Goal: Communication & Community: Answer question/provide support

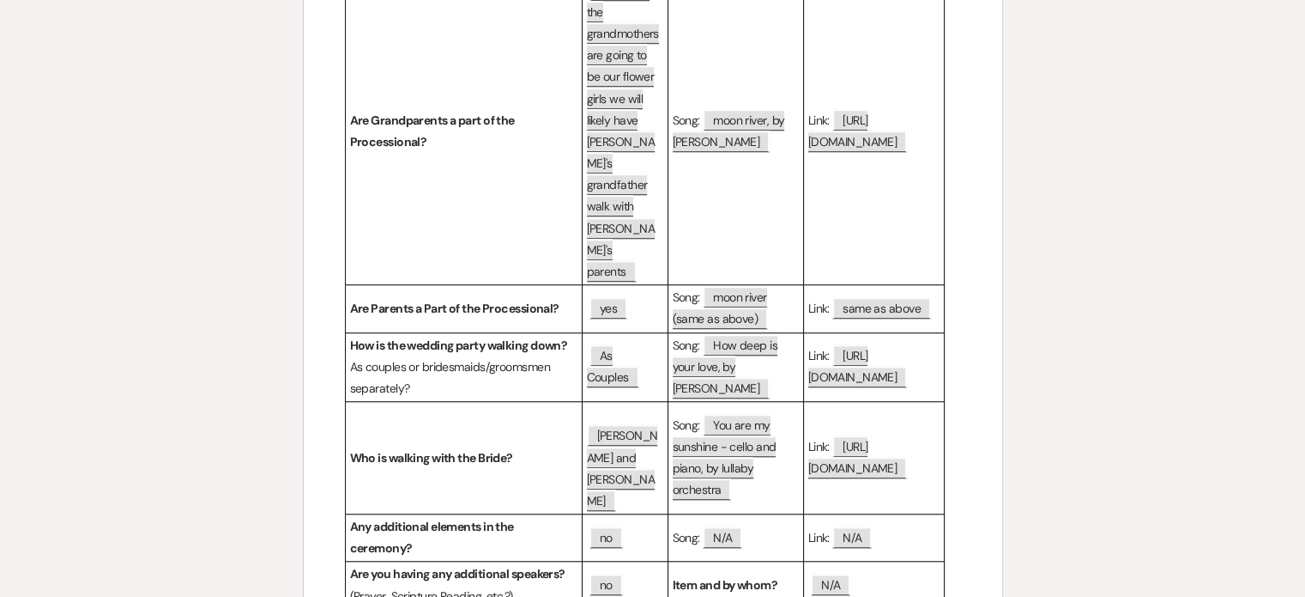
scroll to position [1400, 0]
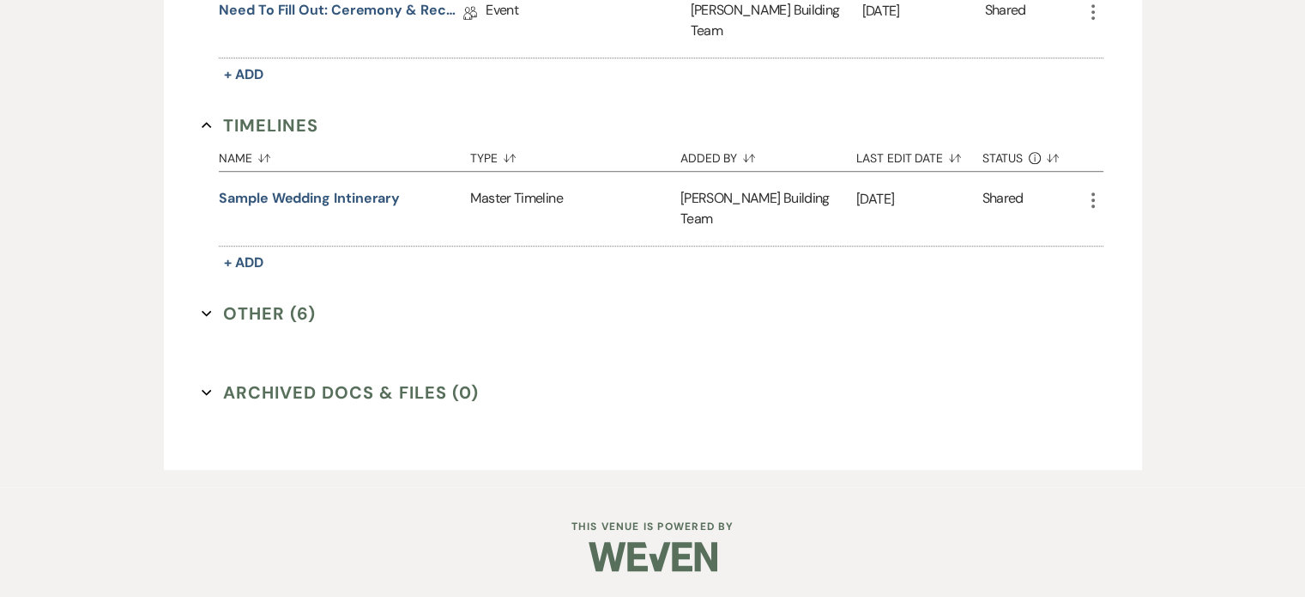
scroll to position [817, 0]
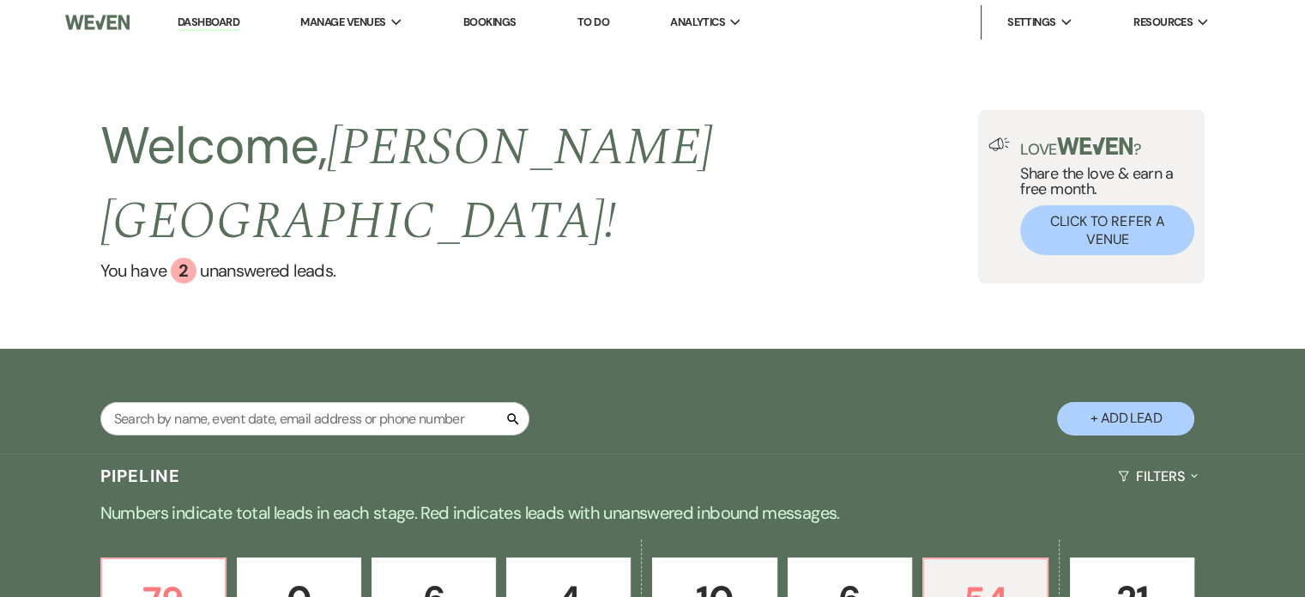
click at [501, 22] on link "Bookings" at bounding box center [489, 22] width 53 height 15
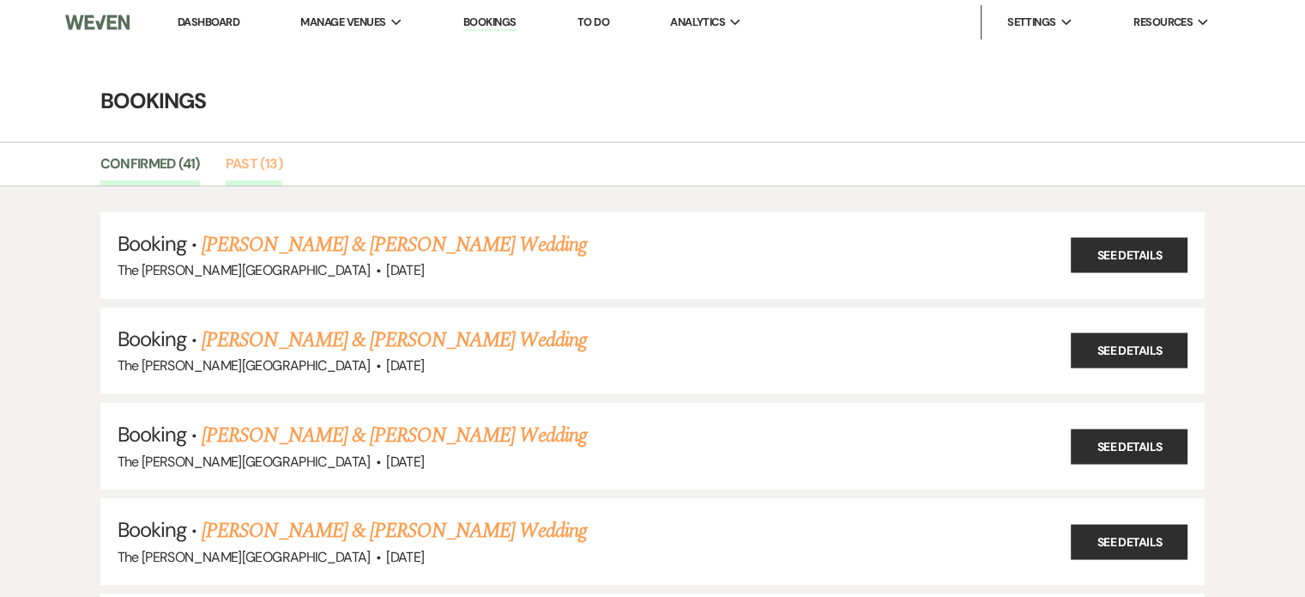
click at [244, 161] on link "Past (13)" at bounding box center [254, 169] width 57 height 33
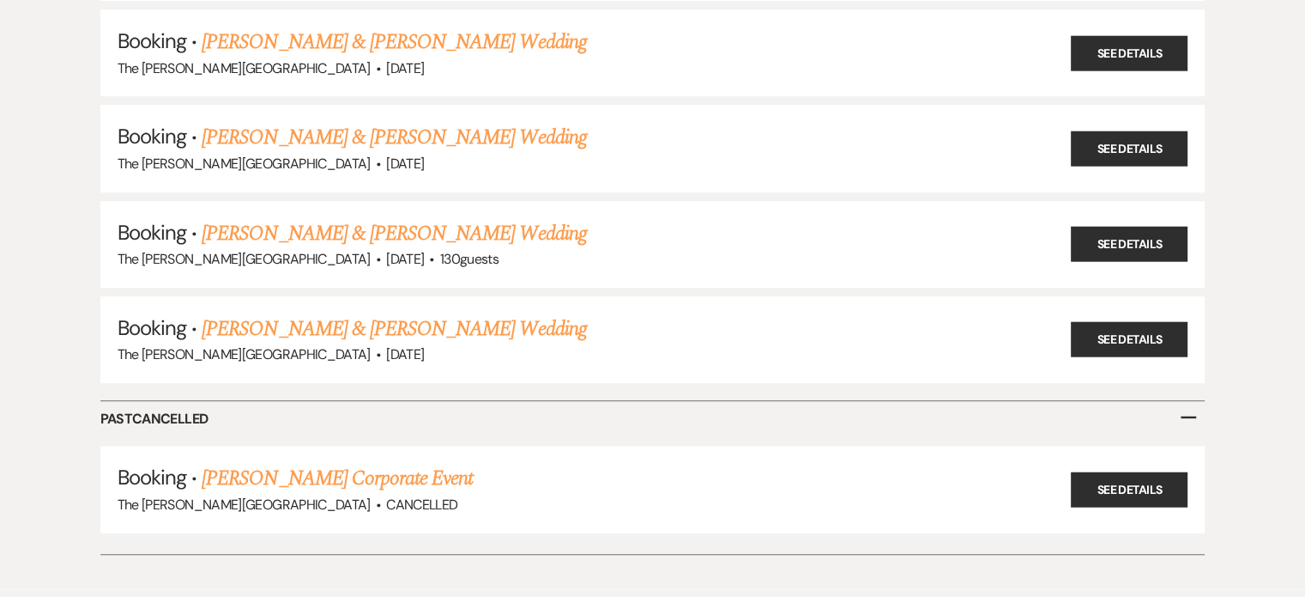
scroll to position [1085, 0]
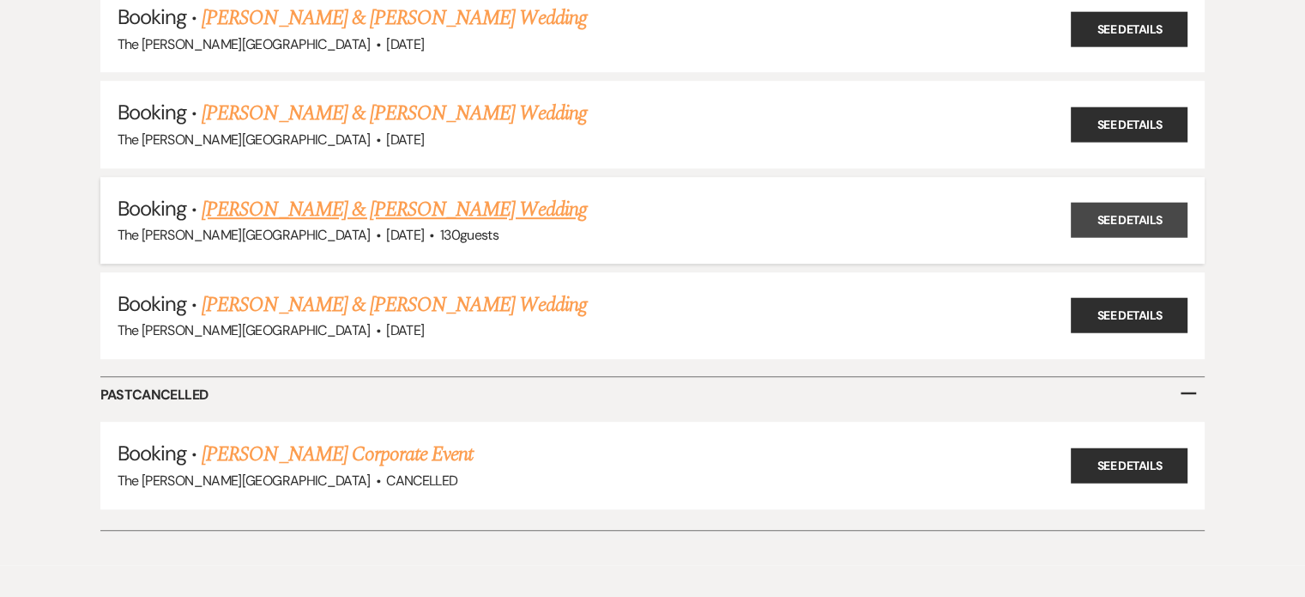
click at [1115, 205] on link "See Details" at bounding box center [1129, 220] width 117 height 35
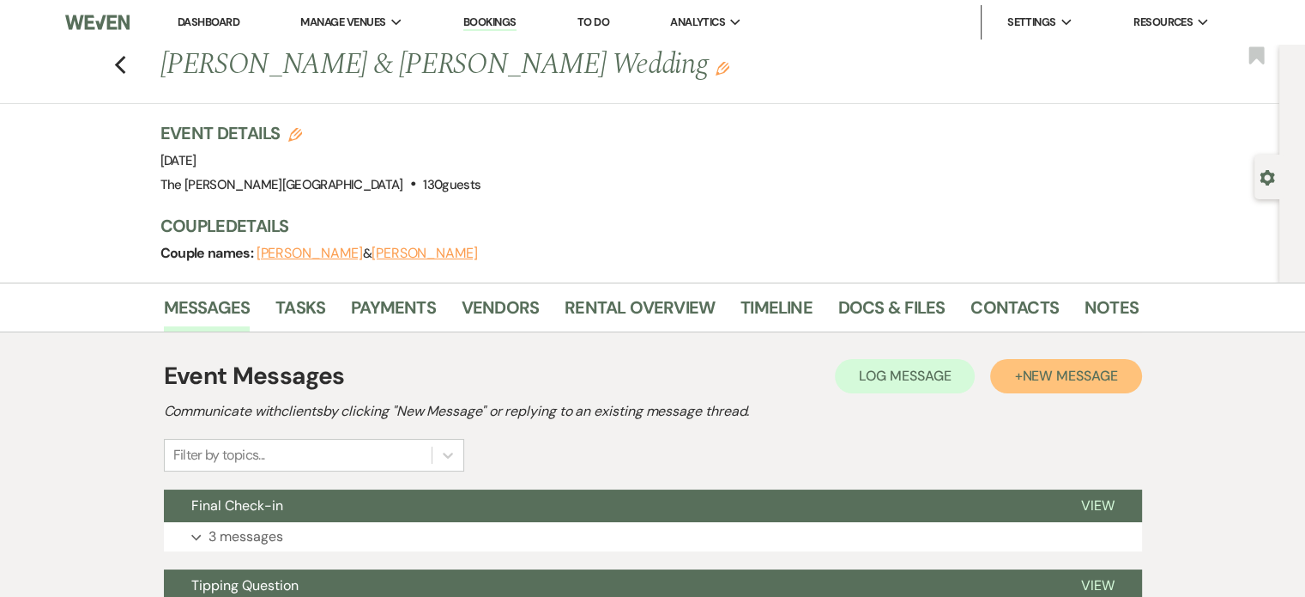
click at [1039, 371] on span "New Message" at bounding box center [1069, 375] width 95 height 18
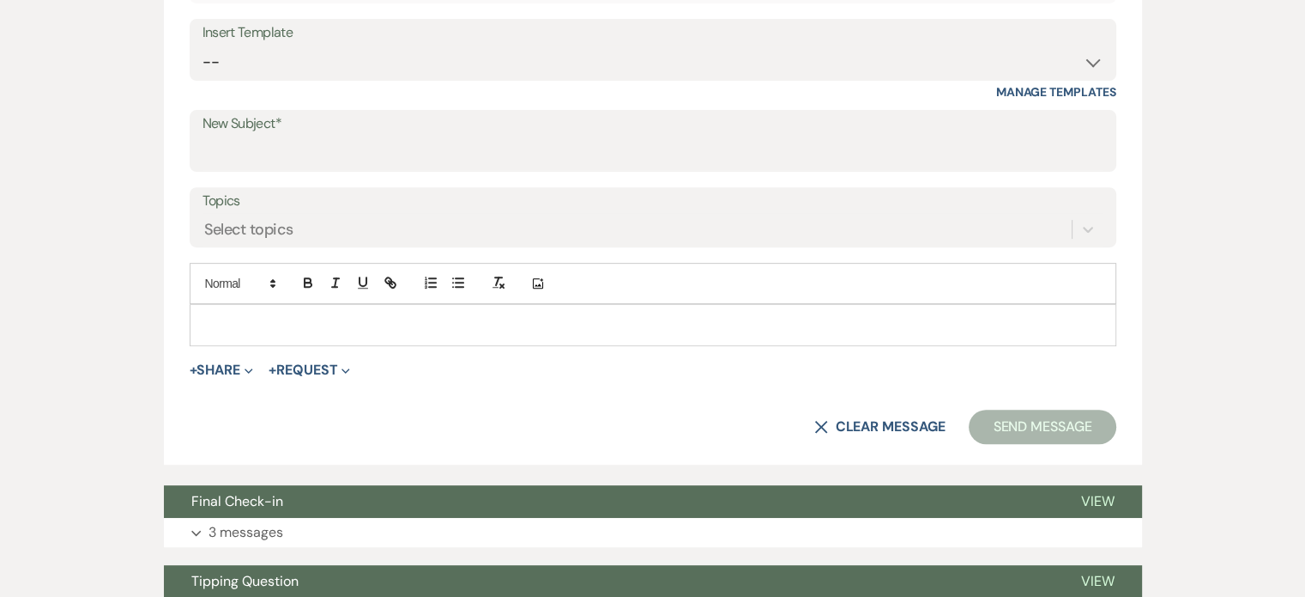
scroll to position [652, 0]
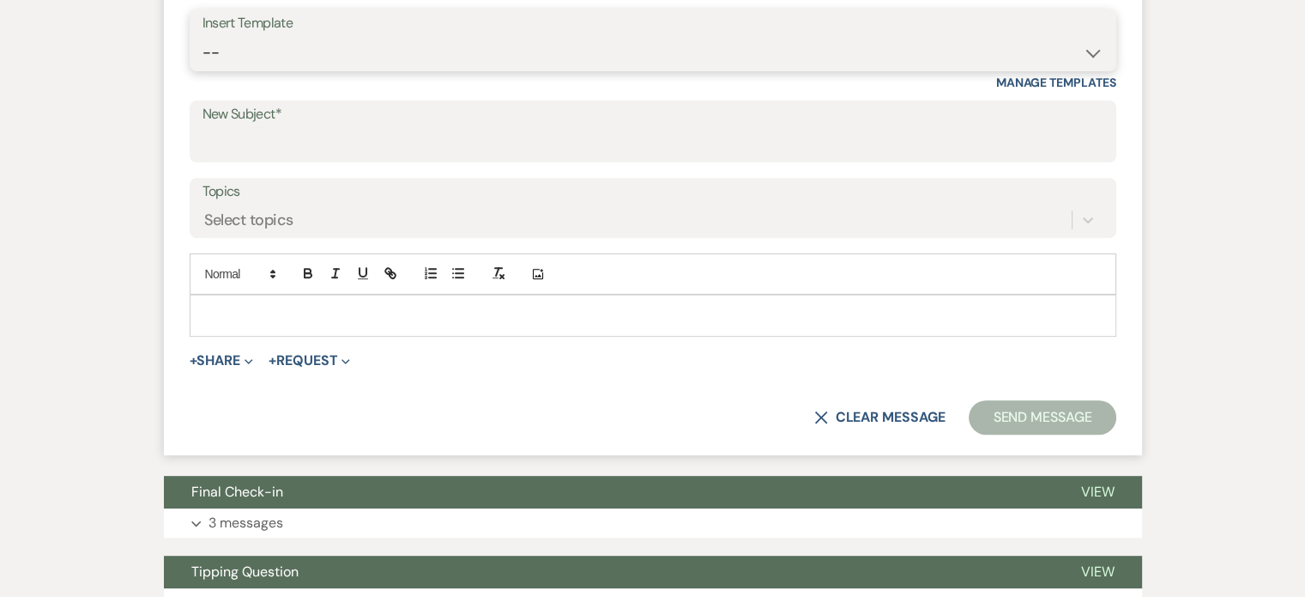
click at [881, 57] on select "-- Weven Planning Portal Introduction (Booked Events) Initial Inquiry Response …" at bounding box center [653, 52] width 901 height 33
select select "5258"
click at [203, 36] on select "-- Weven Planning Portal Introduction (Booked Events) Initial Inquiry Response …" at bounding box center [653, 52] width 901 height 33
type input "Thank You!"
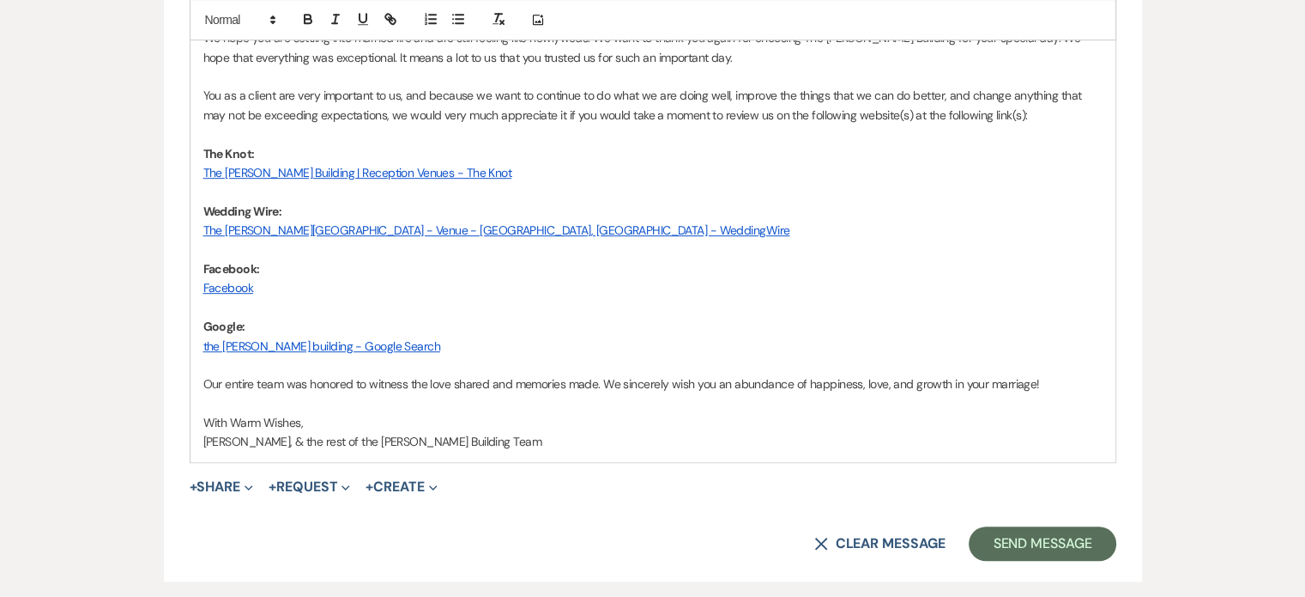
scroll to position [975, 0]
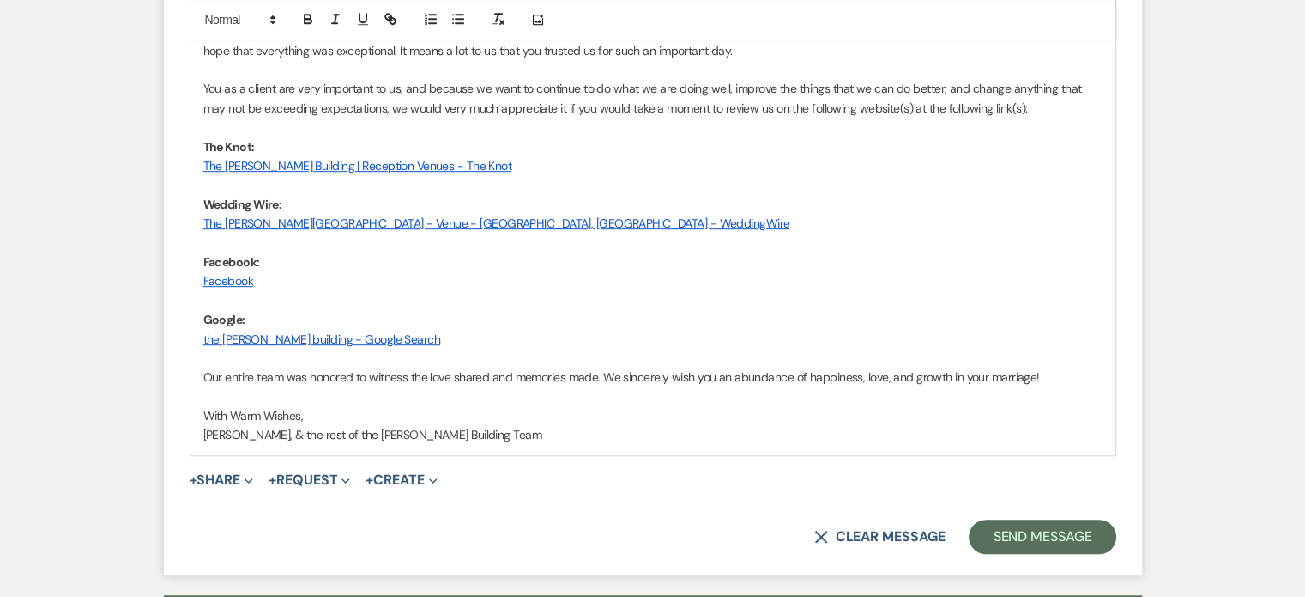
click at [1069, 372] on p "Our entire team was honored to witness the love shared and memories made. We si…" at bounding box center [653, 376] width 900 height 19
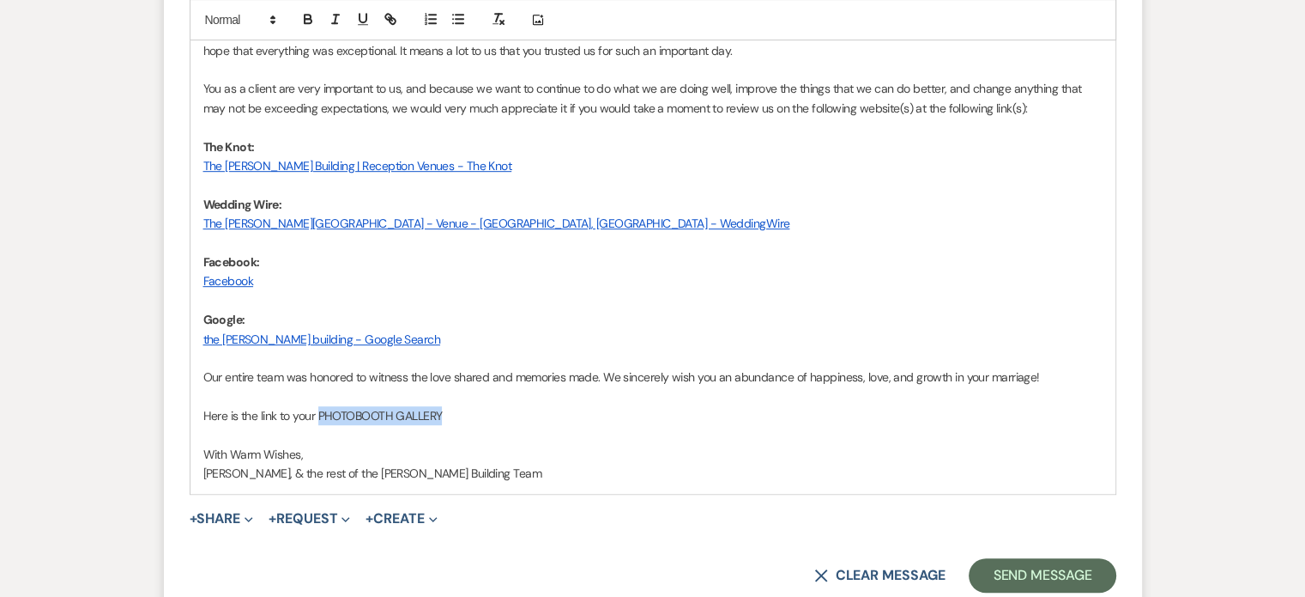
drag, startPoint x: 453, startPoint y: 412, endPoint x: 319, endPoint y: 413, distance: 133.9
click at [319, 413] on p "Here is the link to your PHOTOBOOTH GALLERY" at bounding box center [653, 415] width 900 height 19
click at [388, 25] on icon "button" at bounding box center [390, 19] width 15 height 15
paste input "[URL][DOMAIN_NAME]"
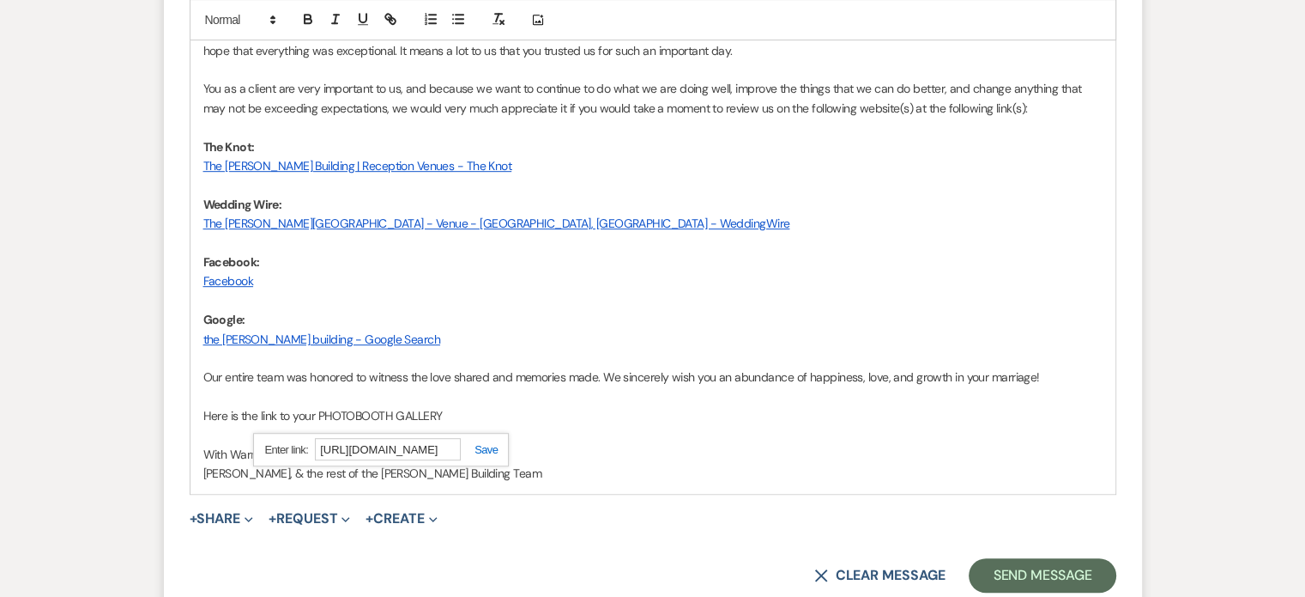
click at [487, 443] on link at bounding box center [479, 449] width 37 height 13
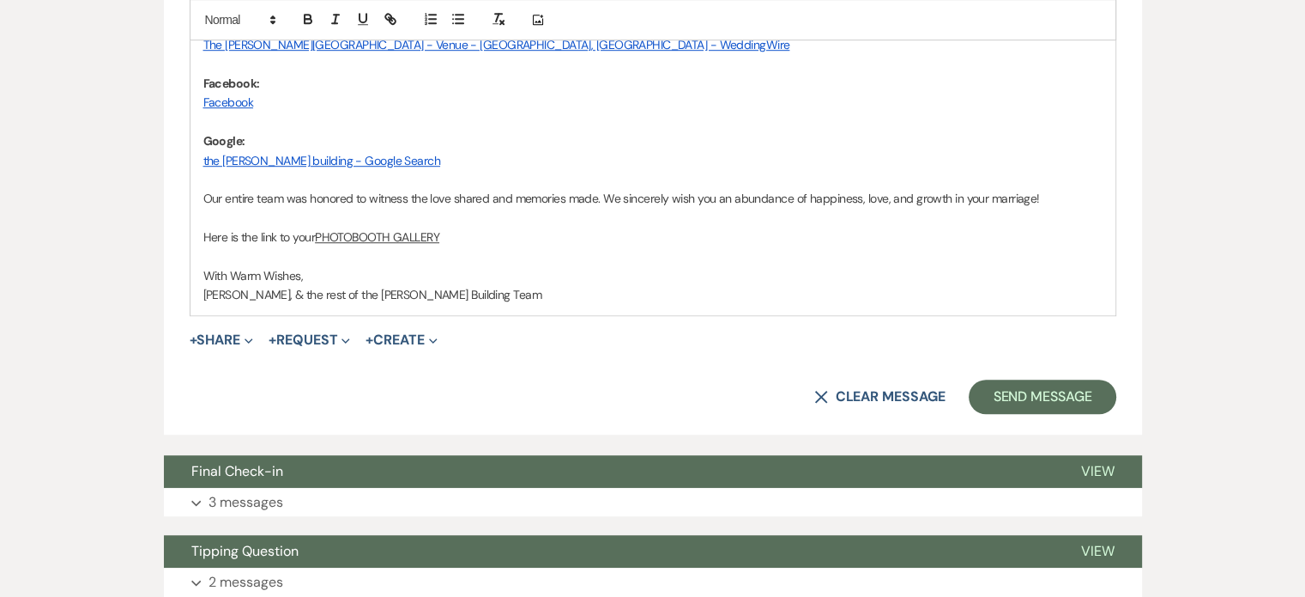
scroll to position [1159, 0]
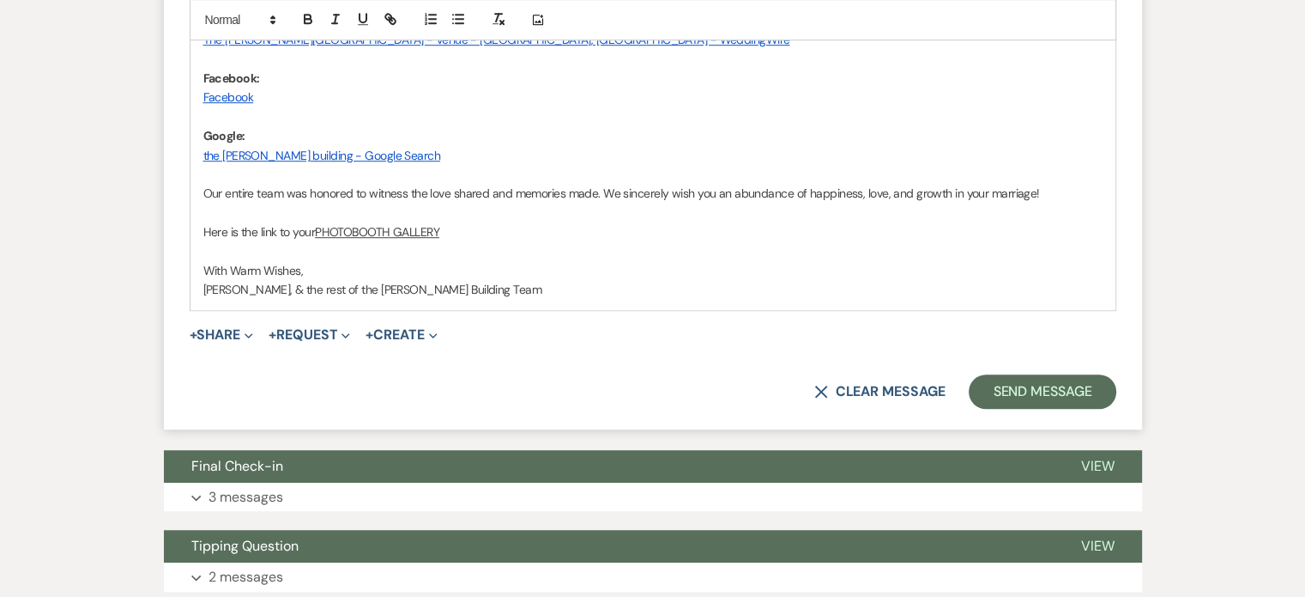
click at [412, 229] on link "PHOTOBOOTH GALLERY" at bounding box center [377, 231] width 124 height 15
click at [388, 264] on link "[URL][DOMAIN_NAME]" at bounding box center [334, 265] width 108 height 22
click at [1253, 257] on div "Messages Tasks Payments Vendors Rental Overview Timeline Docs & Files Contacts …" at bounding box center [652, 190] width 1305 height 2133
drag, startPoint x: 443, startPoint y: 226, endPoint x: 316, endPoint y: 229, distance: 127.1
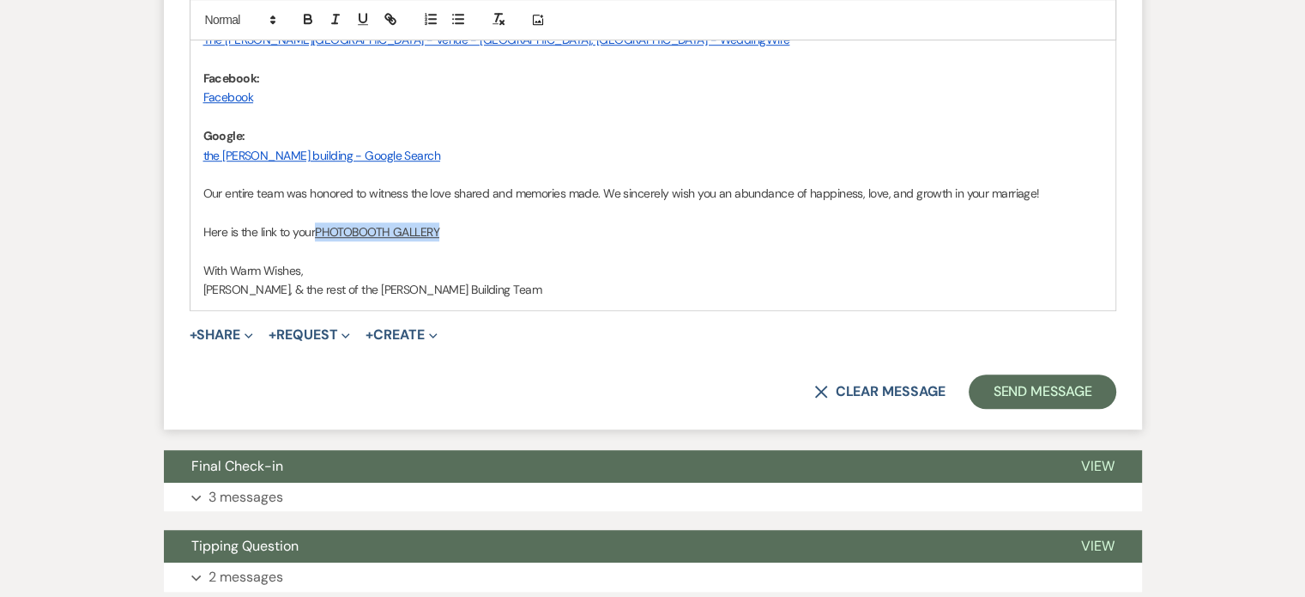
click at [316, 229] on p "Here is the link to your PHOTOBOOTH GALLERY" at bounding box center [653, 231] width 900 height 19
click at [390, 27] on icon "button" at bounding box center [390, 19] width 15 height 15
click at [377, 267] on input "PHOTOBOOTH GALLERY" at bounding box center [387, 265] width 146 height 22
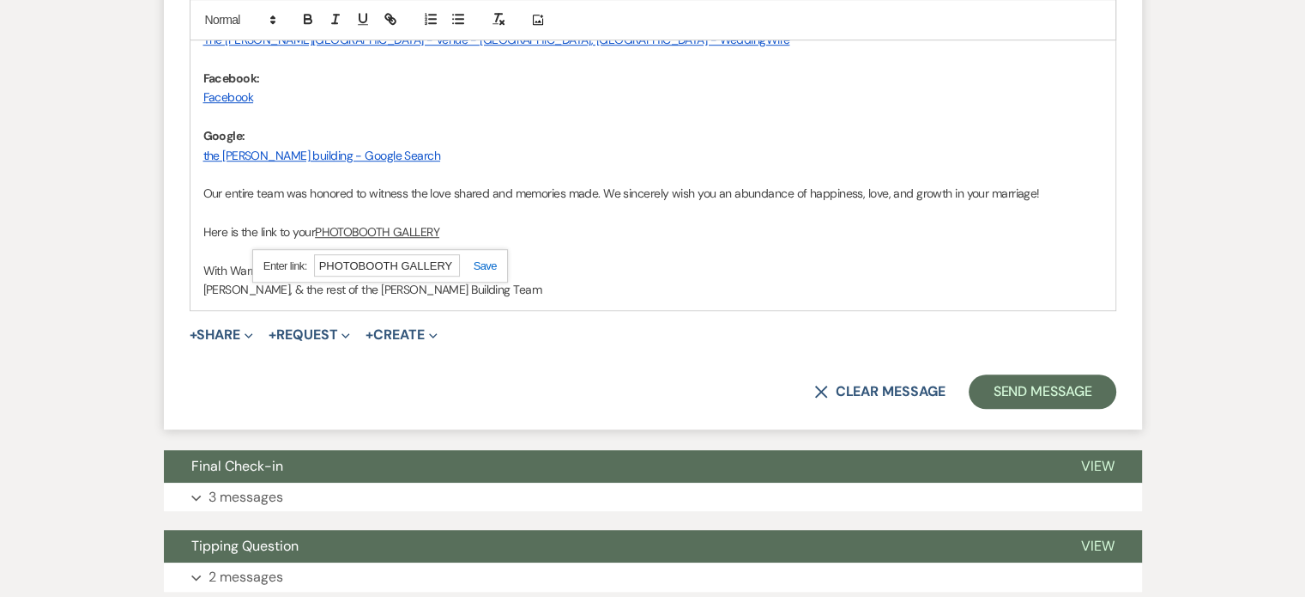
click at [377, 267] on input "PHOTOBOOTH GALLERY" at bounding box center [387, 265] width 146 height 22
paste input "[URL][DOMAIN_NAME]"
type input "[URL][DOMAIN_NAME]"
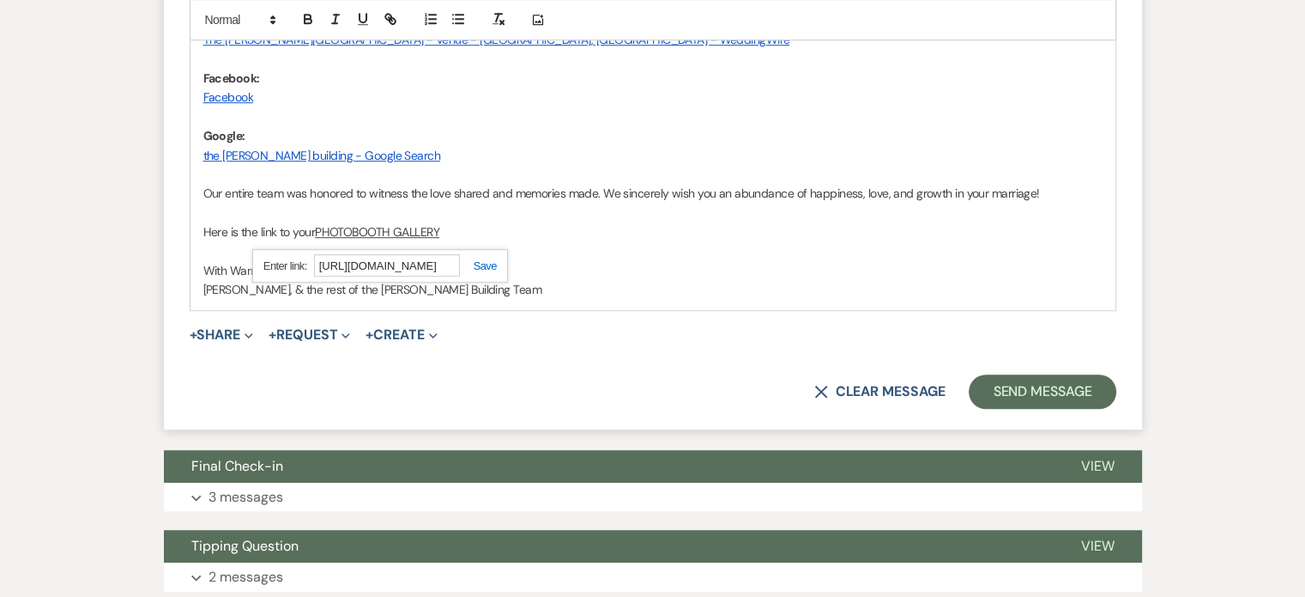
click at [482, 264] on link at bounding box center [478, 265] width 37 height 13
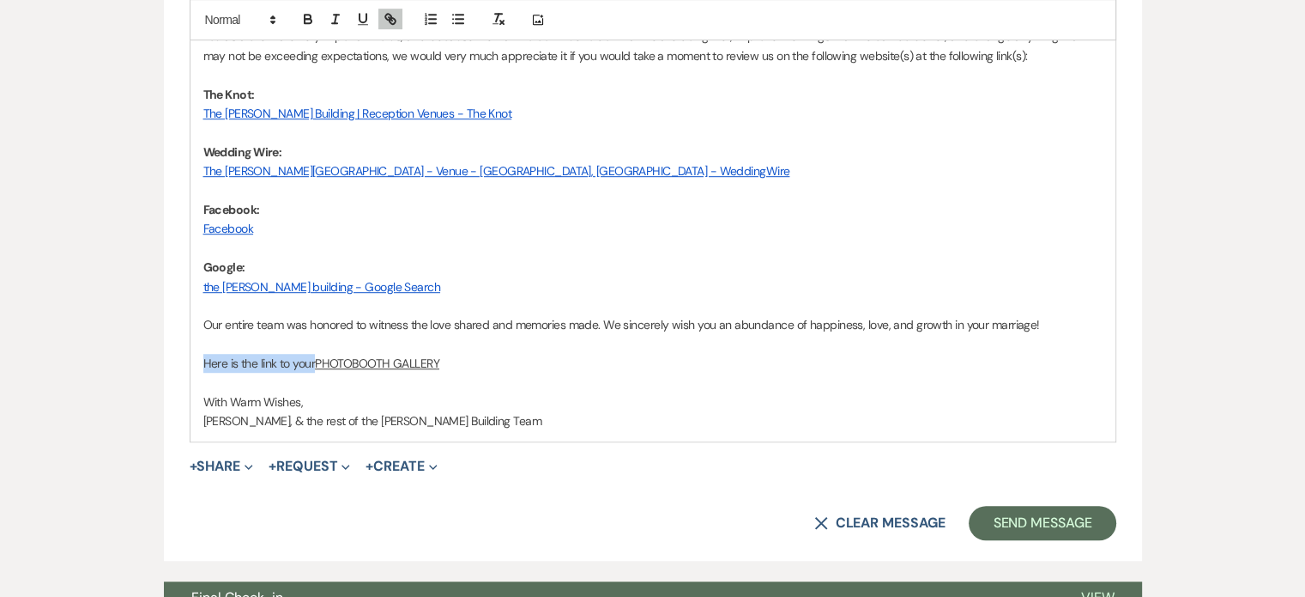
scroll to position [1143, 0]
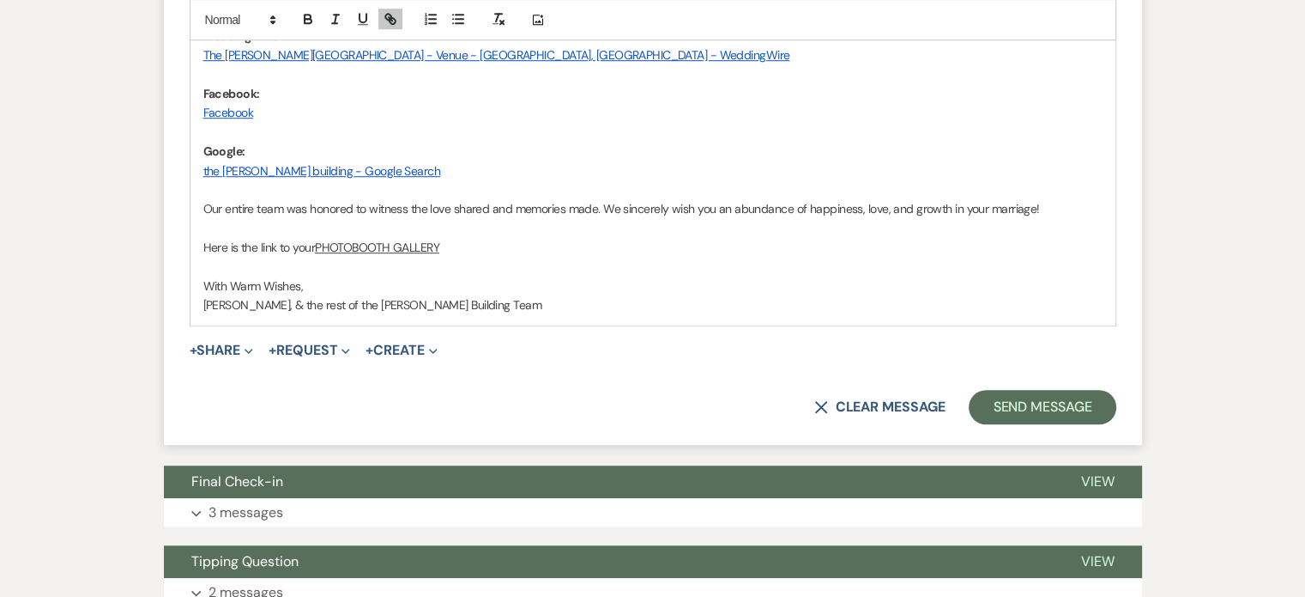
click at [920, 297] on p "[PERSON_NAME], & the rest of the [PERSON_NAME] Building Team" at bounding box center [653, 304] width 900 height 19
click at [262, 299] on span "[PERSON_NAME], & the rest of the [PERSON_NAME] Building Team" at bounding box center [372, 304] width 338 height 15
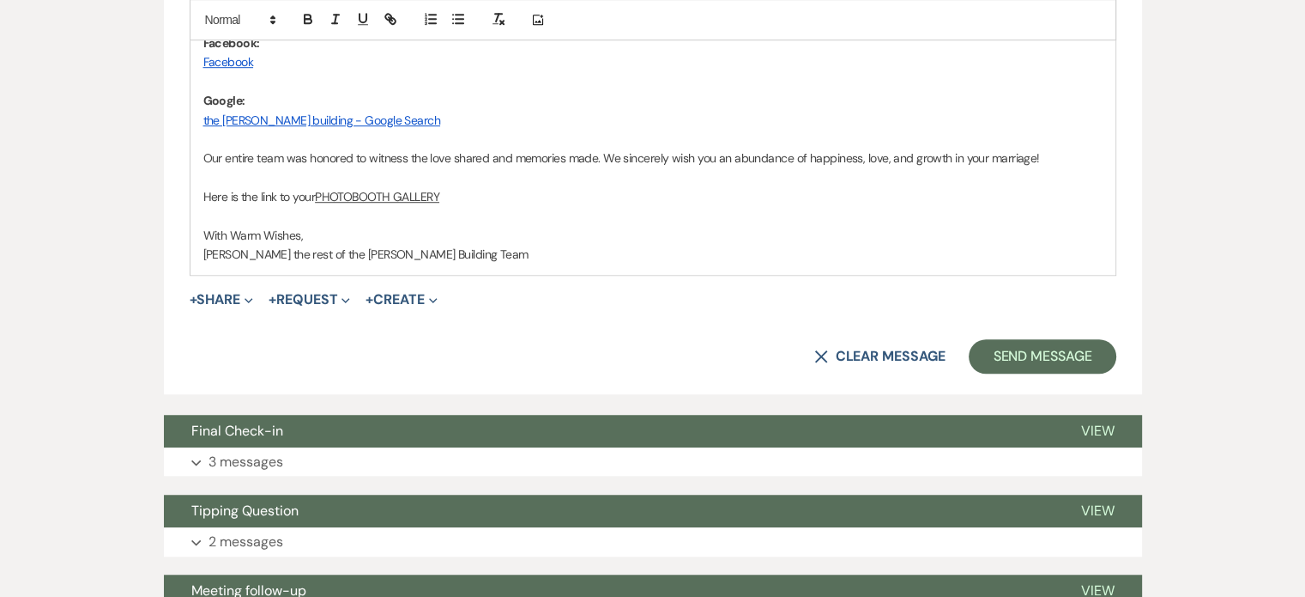
scroll to position [1215, 0]
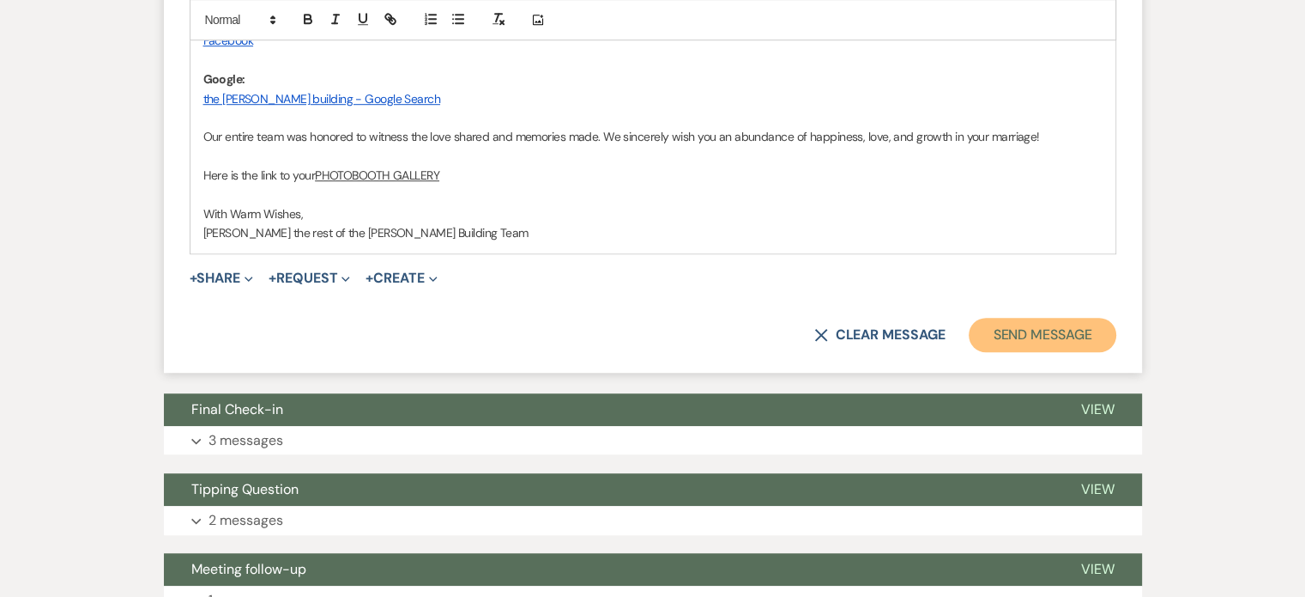
click at [1051, 329] on button "Send Message" at bounding box center [1042, 335] width 147 height 34
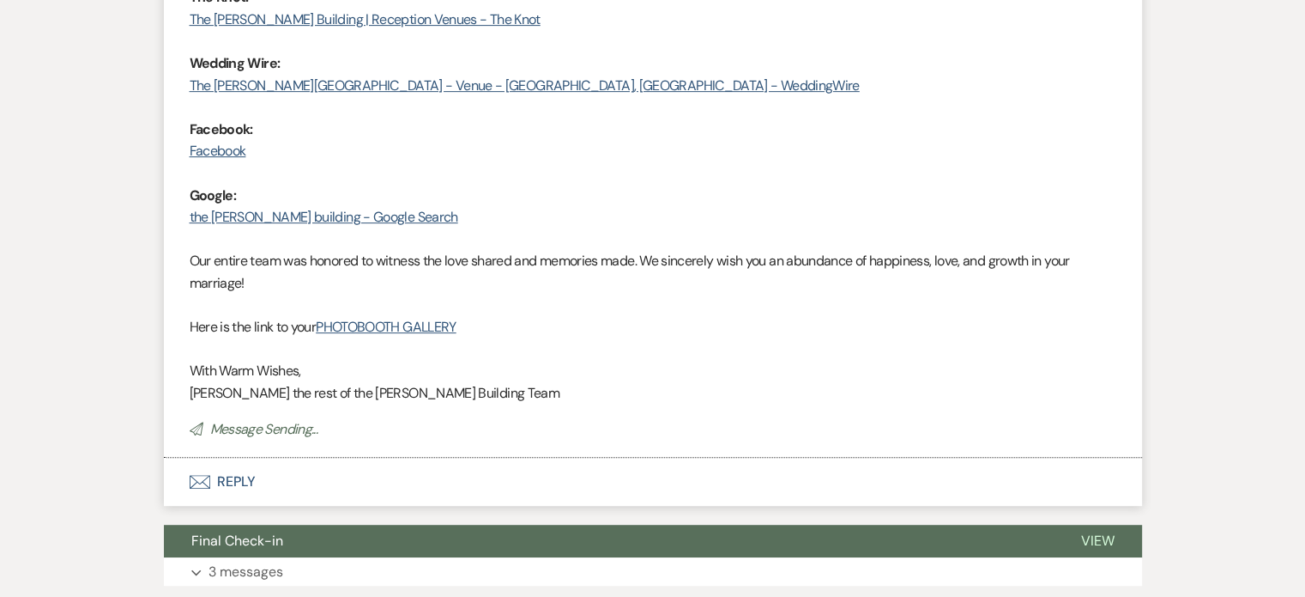
scroll to position [807, 0]
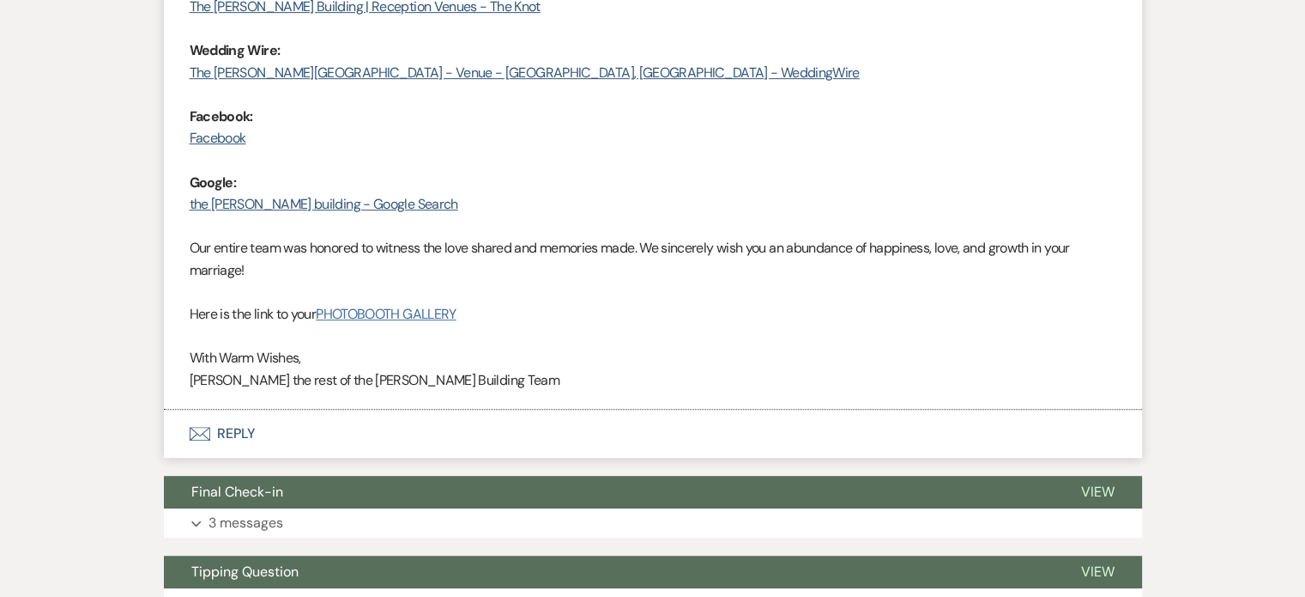
click at [412, 315] on link "PHOTOBOOTH GALLERY" at bounding box center [386, 314] width 140 height 18
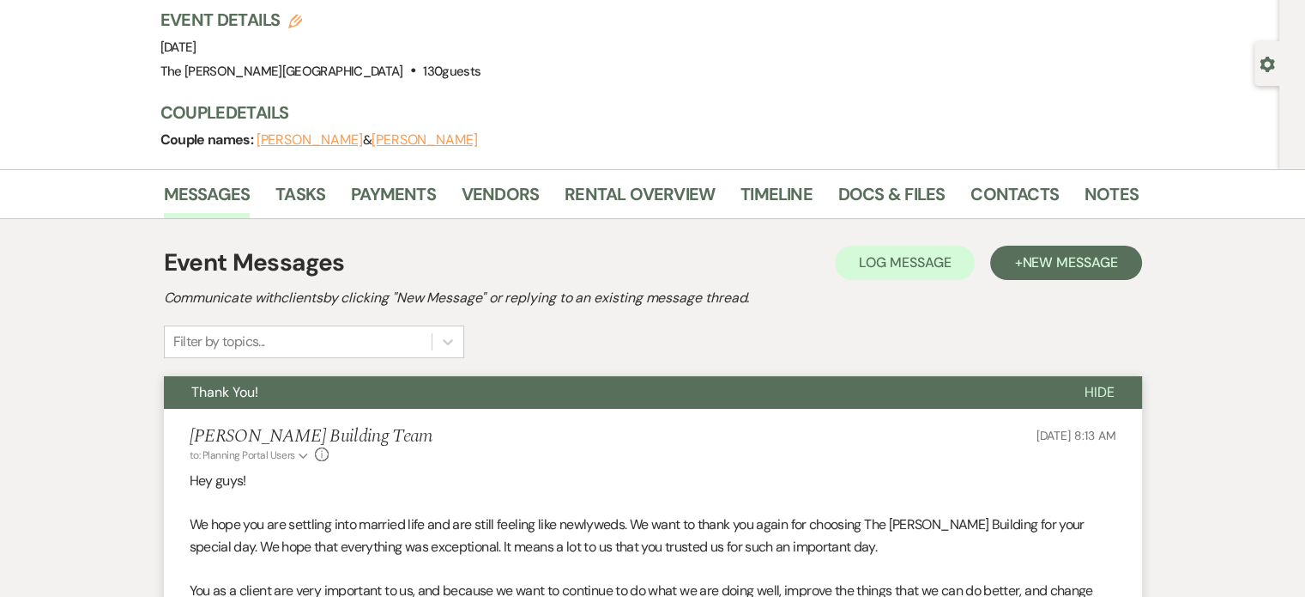
scroll to position [0, 0]
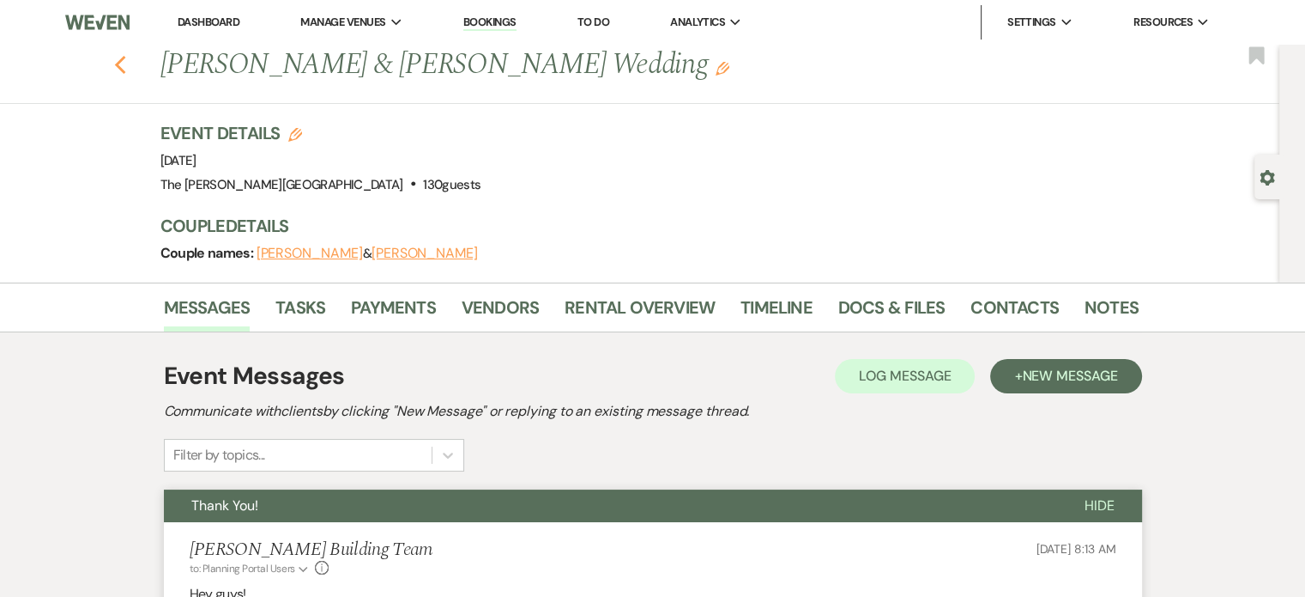
click at [126, 64] on icon "Previous" at bounding box center [120, 65] width 13 height 21
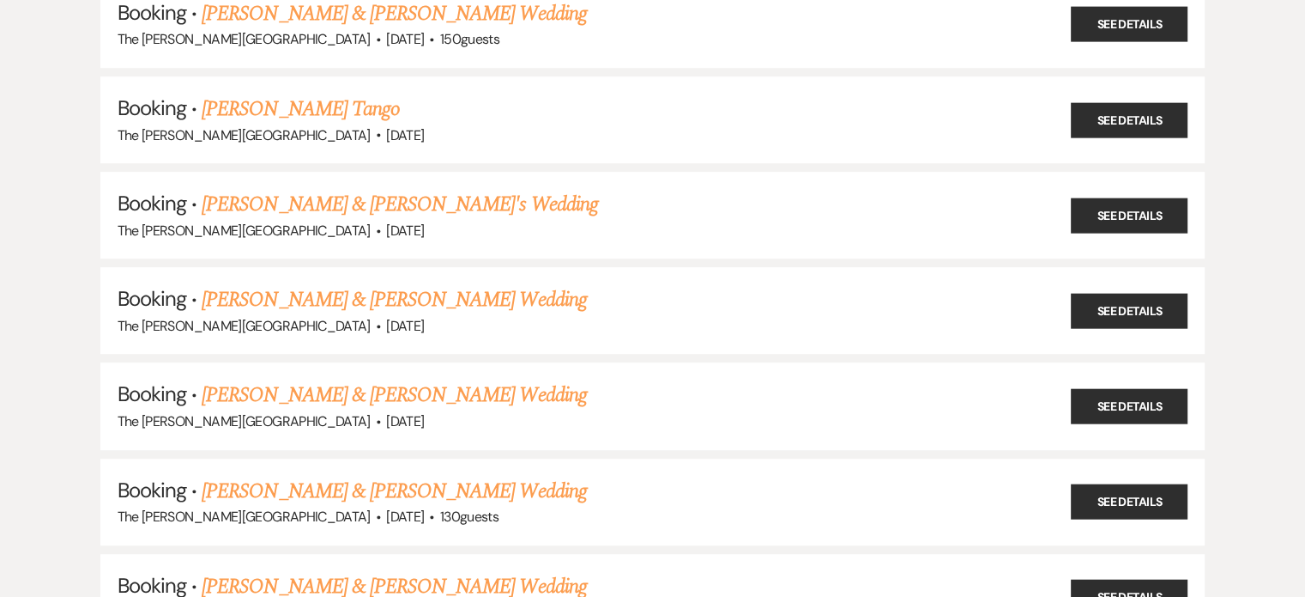
scroll to position [801, 0]
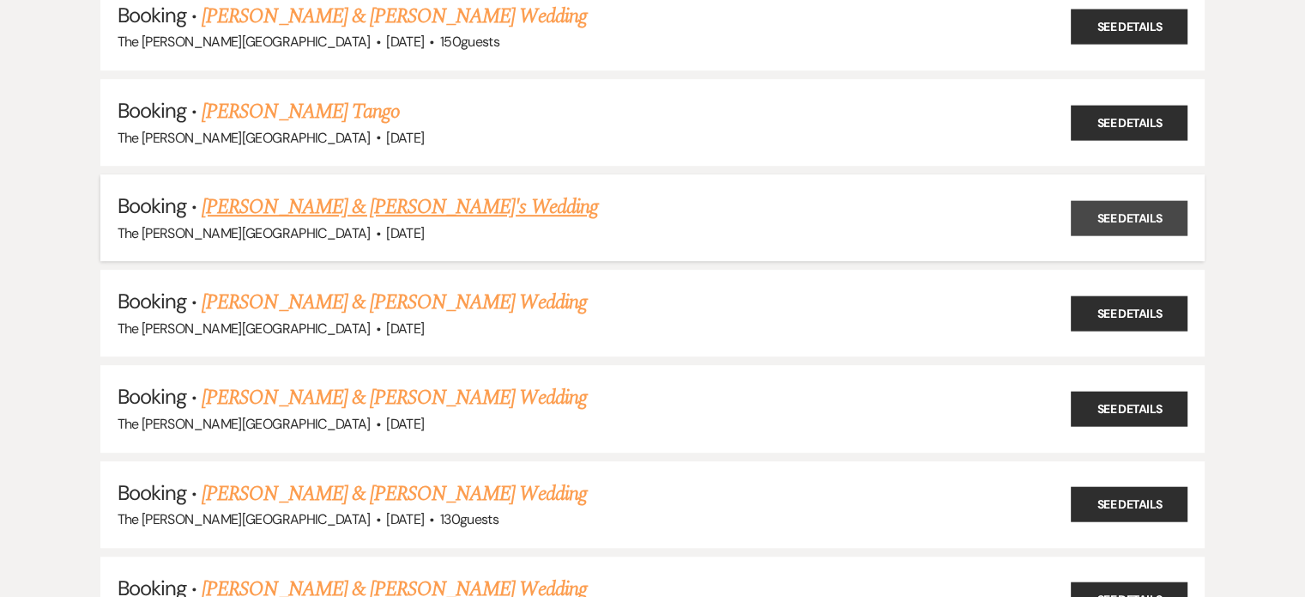
click at [1142, 202] on link "See Details" at bounding box center [1129, 217] width 117 height 35
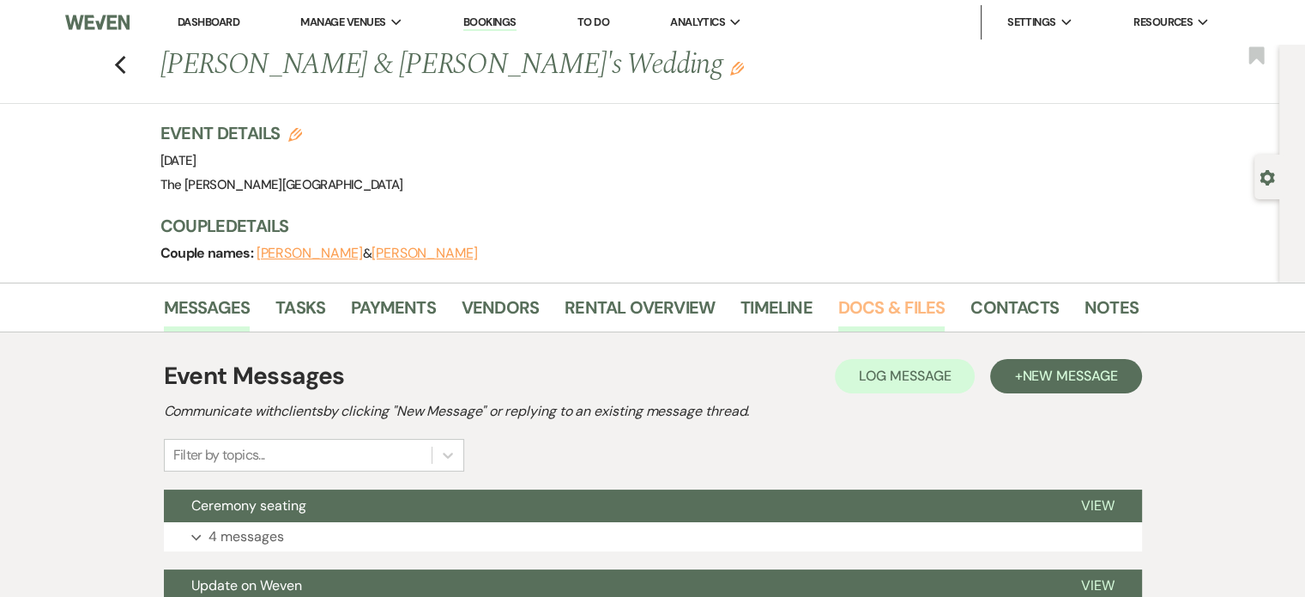
click at [896, 300] on link "Docs & Files" at bounding box center [892, 313] width 106 height 38
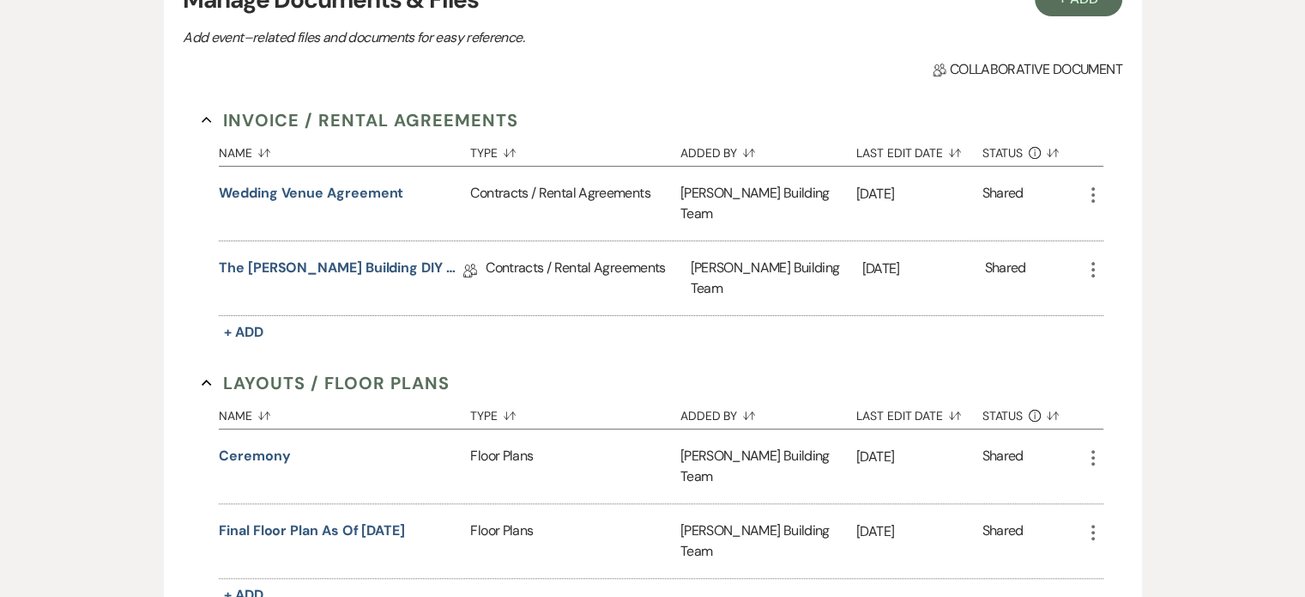
scroll to position [425, 0]
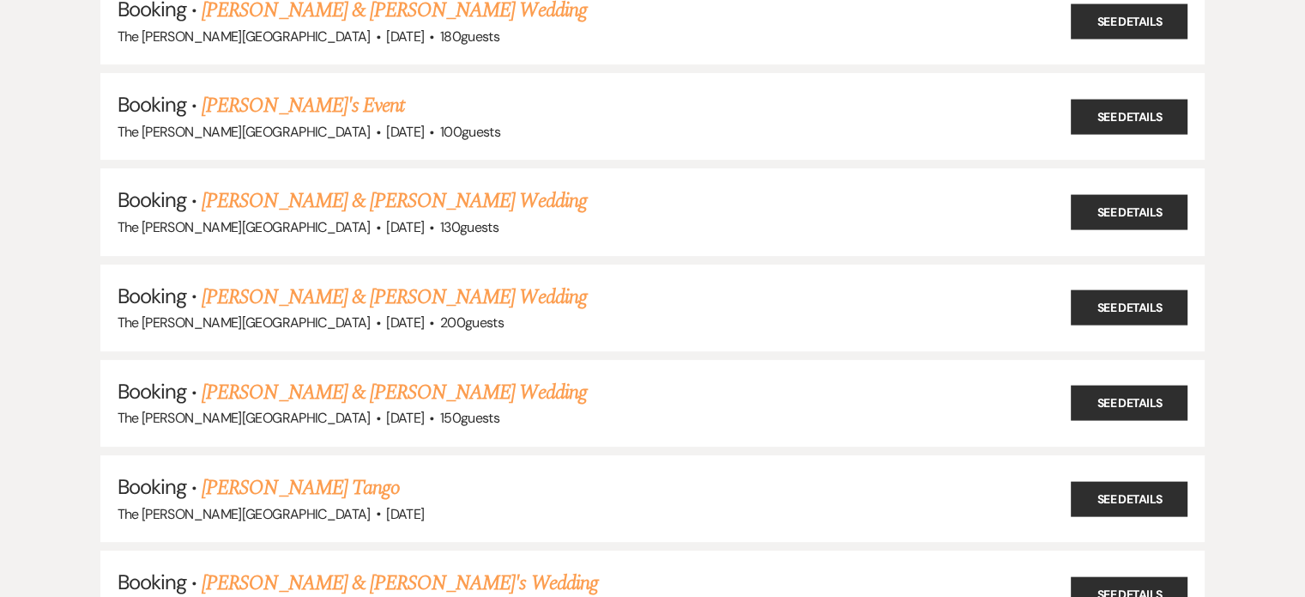
scroll to position [801, 0]
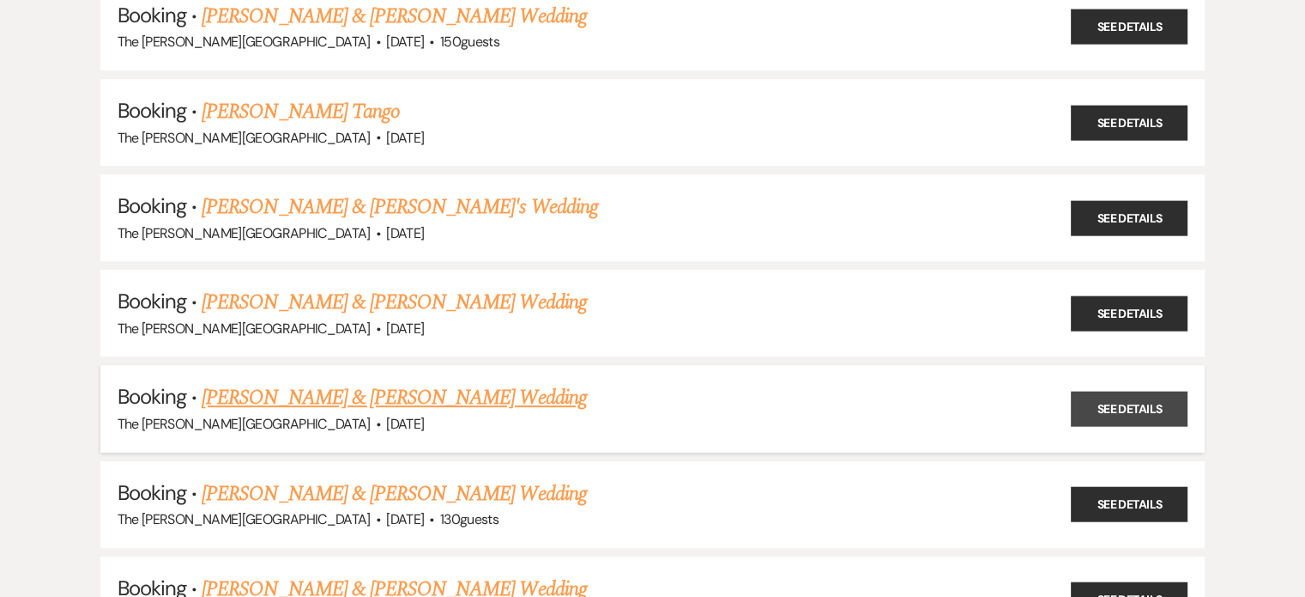
click at [1133, 401] on link "See Details" at bounding box center [1129, 408] width 117 height 35
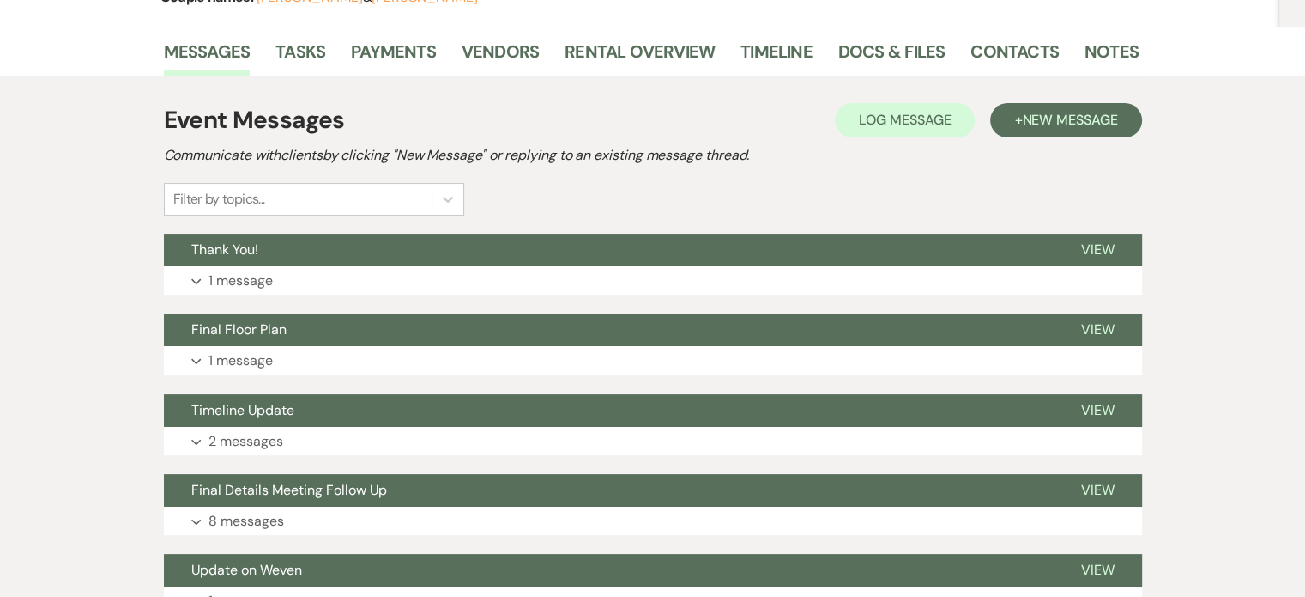
scroll to position [321, 0]
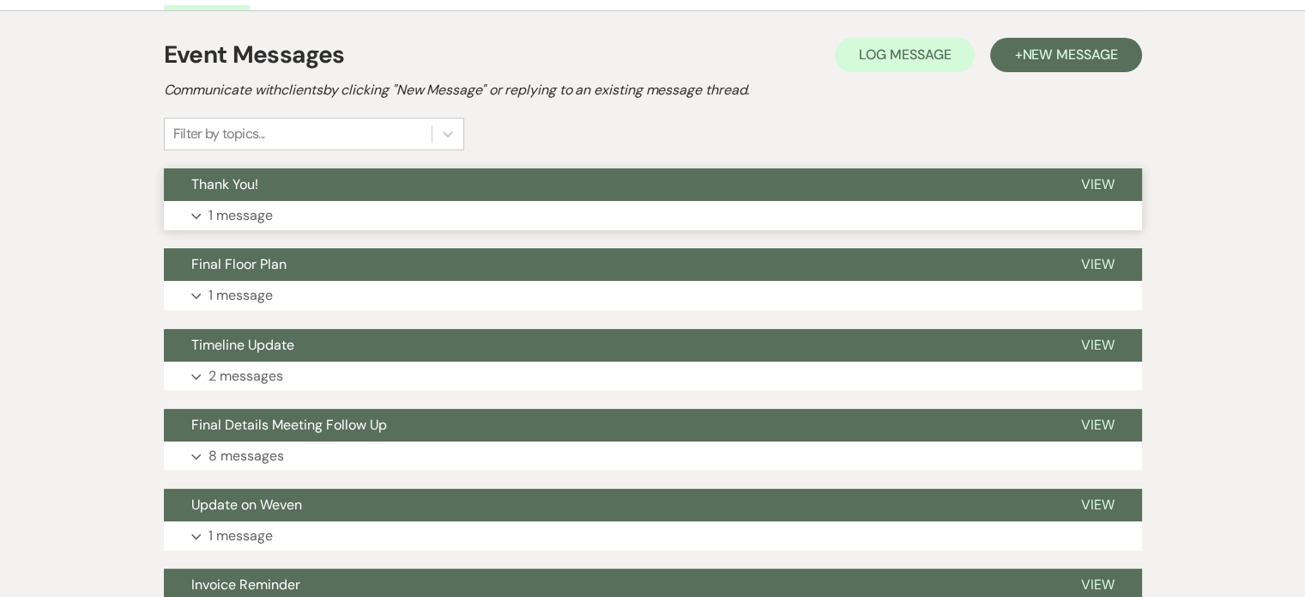
click at [1087, 185] on span "View" at bounding box center [1097, 184] width 33 height 18
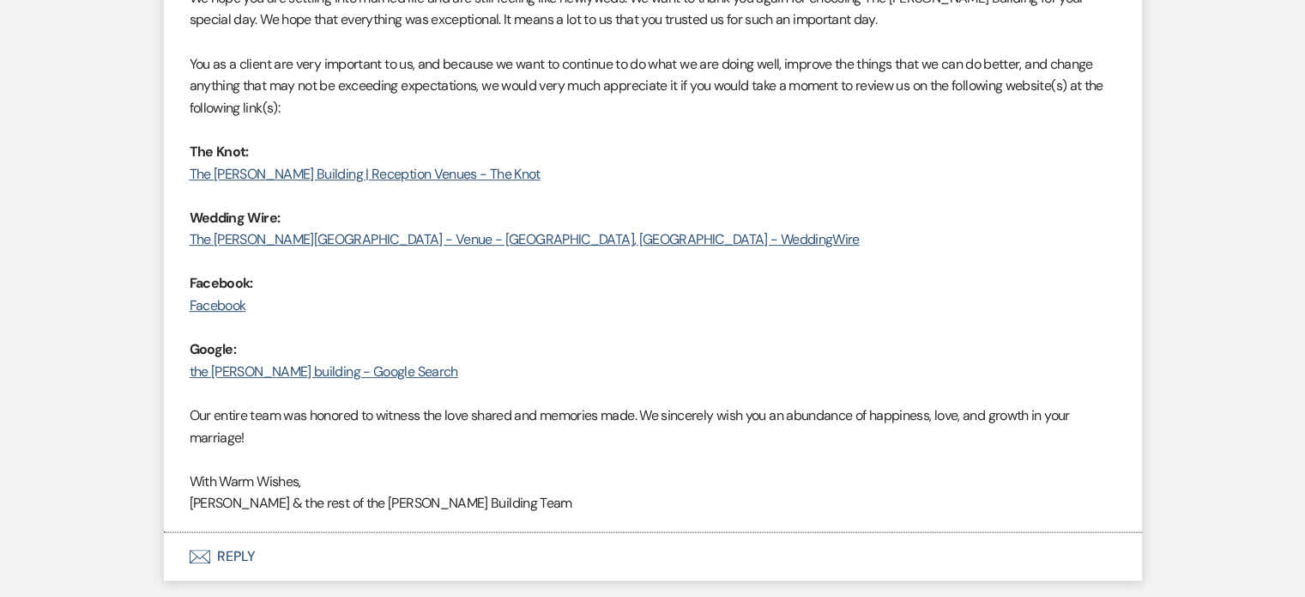
scroll to position [415, 0]
